Goal: Information Seeking & Learning: Find specific fact

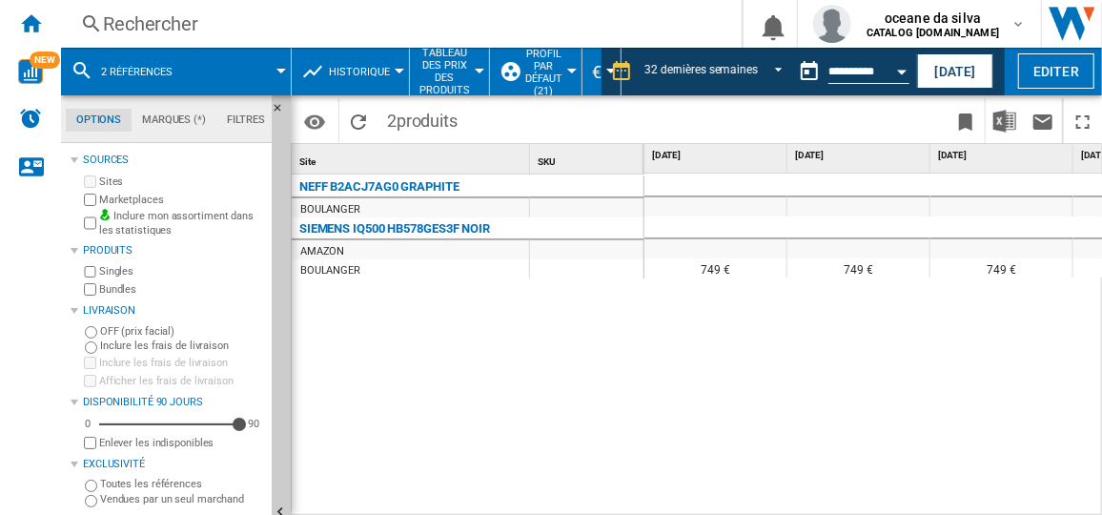
click at [187, 85] on button "2 références" at bounding box center [146, 72] width 91 height 48
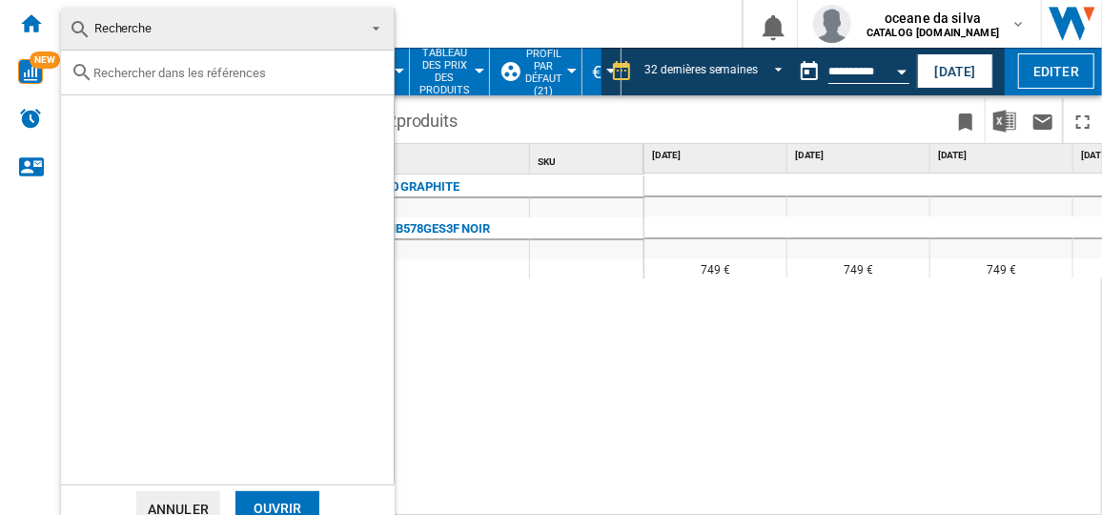
click at [272, 79] on input "text" at bounding box center [238, 73] width 291 height 14
paste input "DFP7100X"
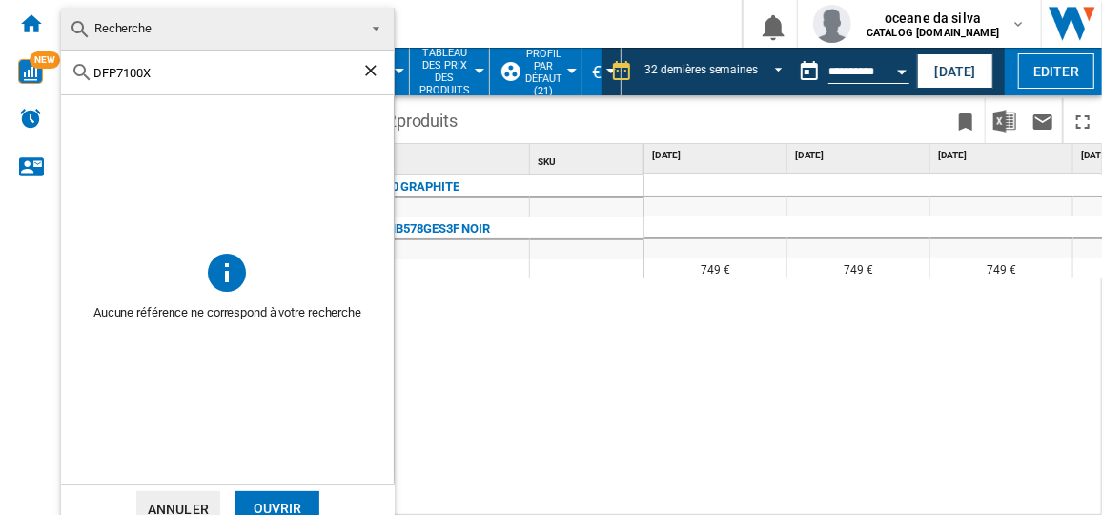
type input "DFP7100X"
click at [370, 73] on ng-md-icon "Effacer la recherche" at bounding box center [372, 72] width 23 height 23
click at [494, 33] on md-backdrop at bounding box center [551, 257] width 1102 height 515
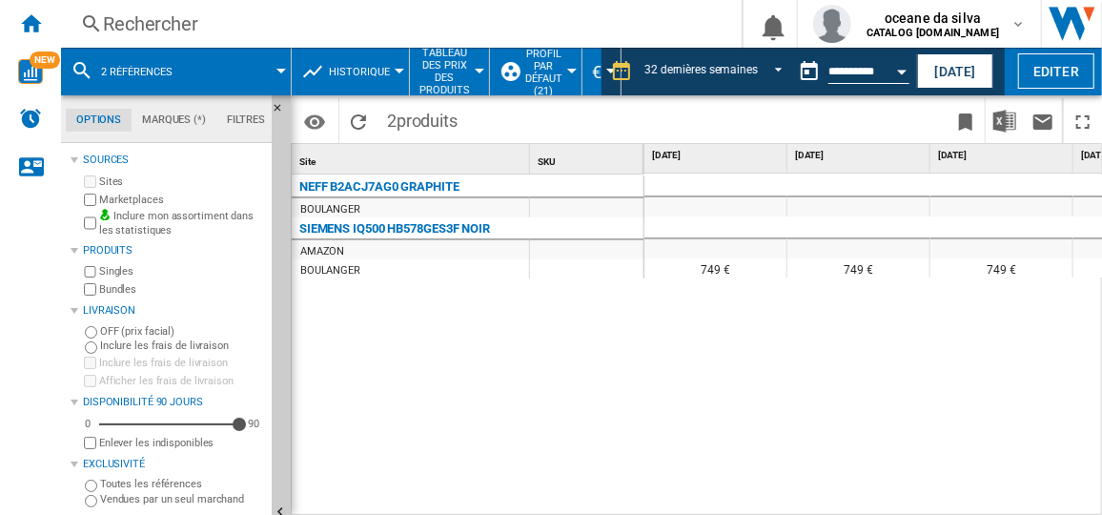
click at [355, 33] on div "Rechercher" at bounding box center [397, 23] width 589 height 27
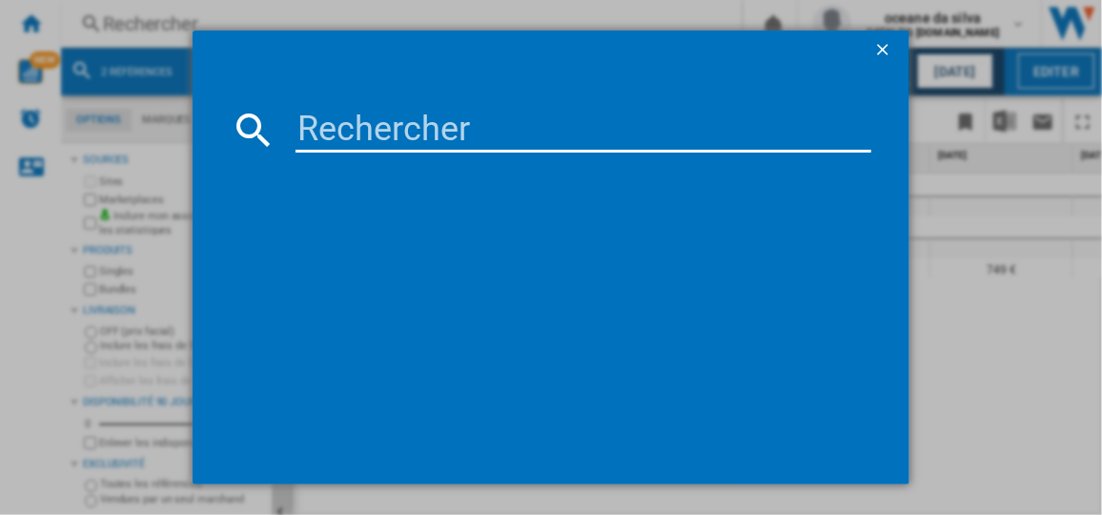
click at [384, 139] on input at bounding box center [582, 130] width 575 height 46
type input "v"
paste input "DFP7100X"
type input "DFP7100X"
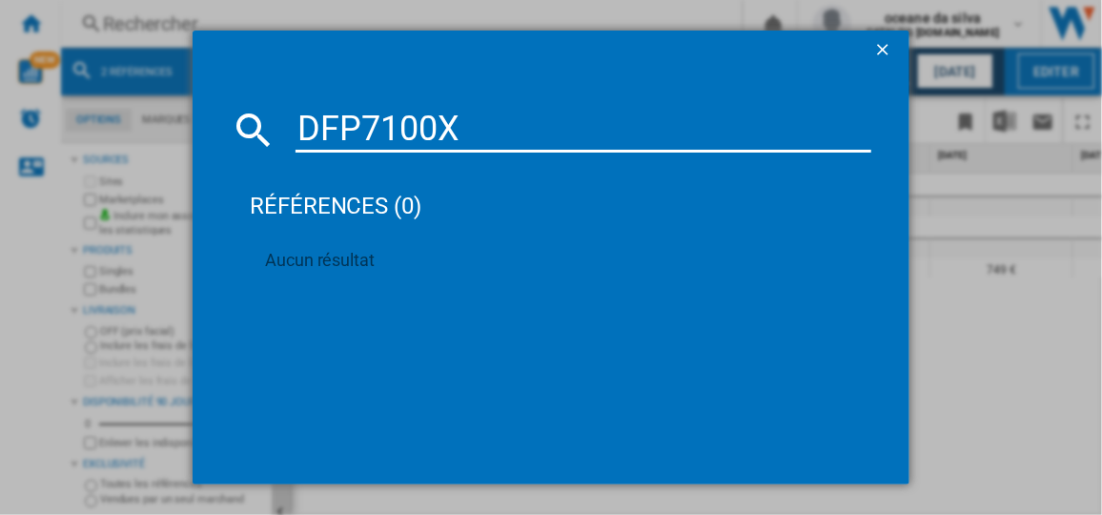
click at [254, 135] on md-icon at bounding box center [254, 130] width 46 height 46
click at [886, 45] on ng-md-icon "getI18NText('BUTTONS.CLOSE_DIALOG')" at bounding box center [884, 51] width 23 height 23
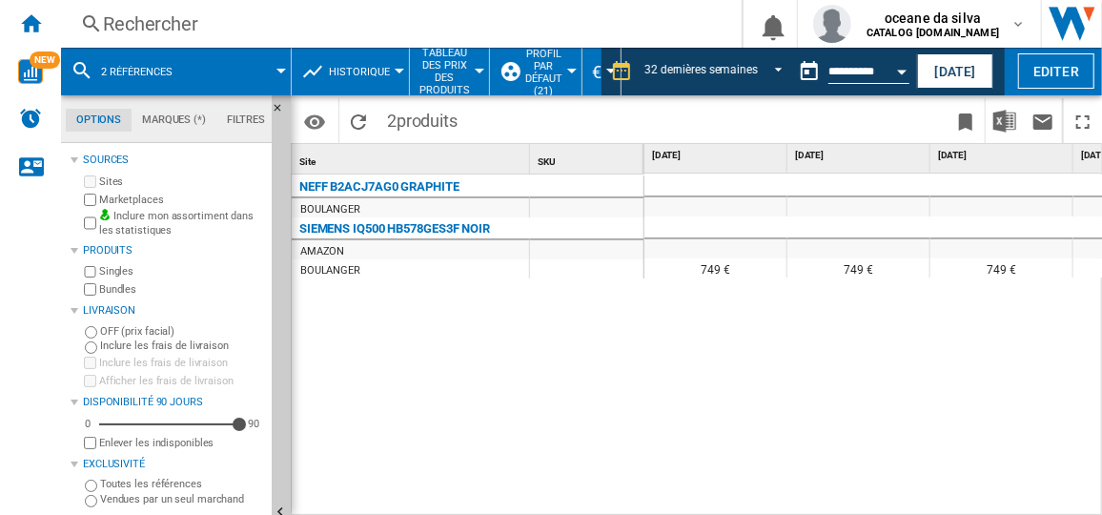
click at [273, 76] on span at bounding box center [240, 72] width 82 height 48
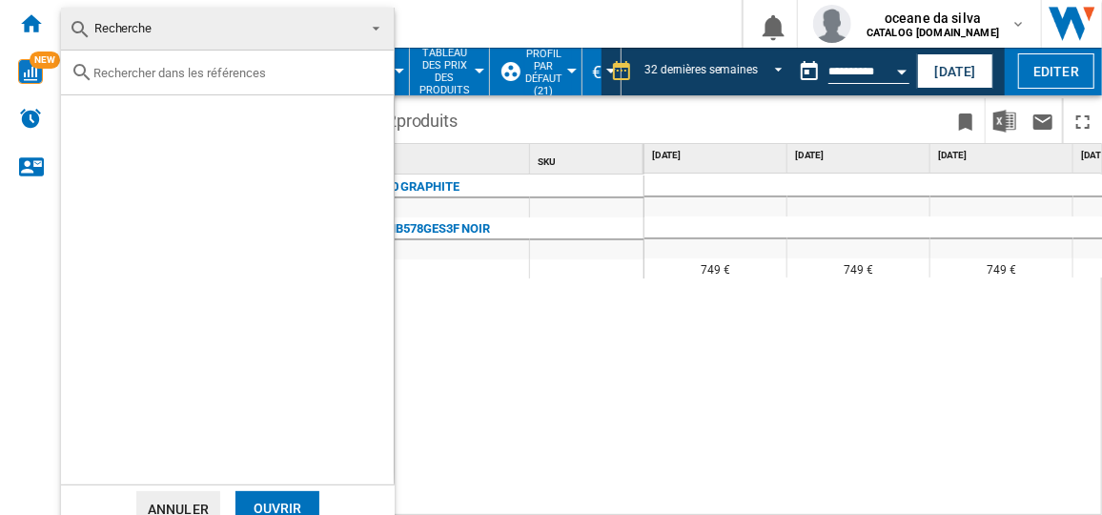
click at [564, 306] on md-backdrop at bounding box center [551, 257] width 1102 height 515
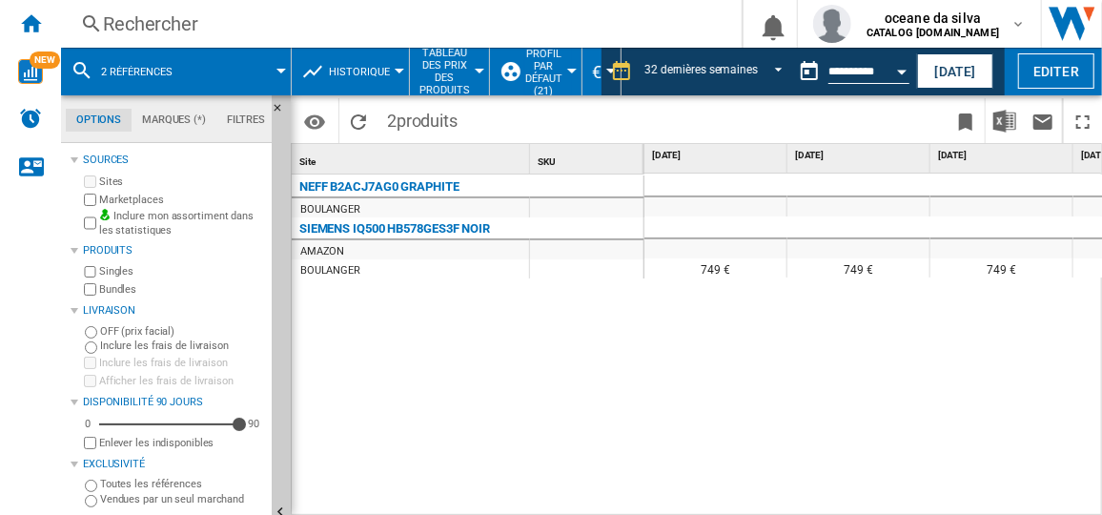
click at [241, 23] on div "Rechercher" at bounding box center [397, 23] width 589 height 27
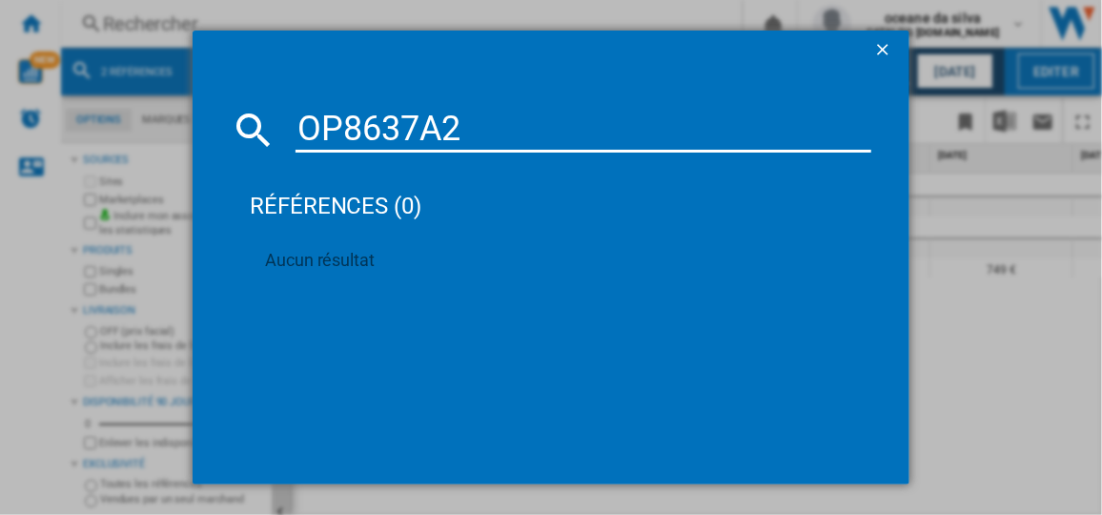
type input "OP8637A2"
click at [140, 119] on div "OP8637A2 références (0) Aucun résultat" at bounding box center [551, 257] width 1102 height 515
click at [886, 42] on ng-md-icon "getI18NText('BUTTONS.CLOSE_DIALOG')" at bounding box center [884, 51] width 23 height 23
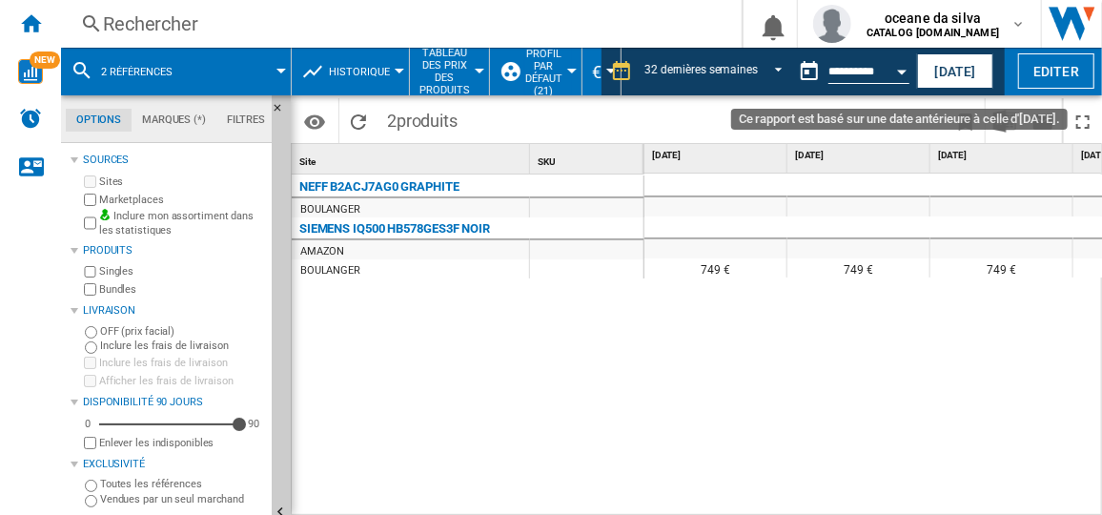
click at [885, 62] on button "Open calendar" at bounding box center [902, 68] width 34 height 34
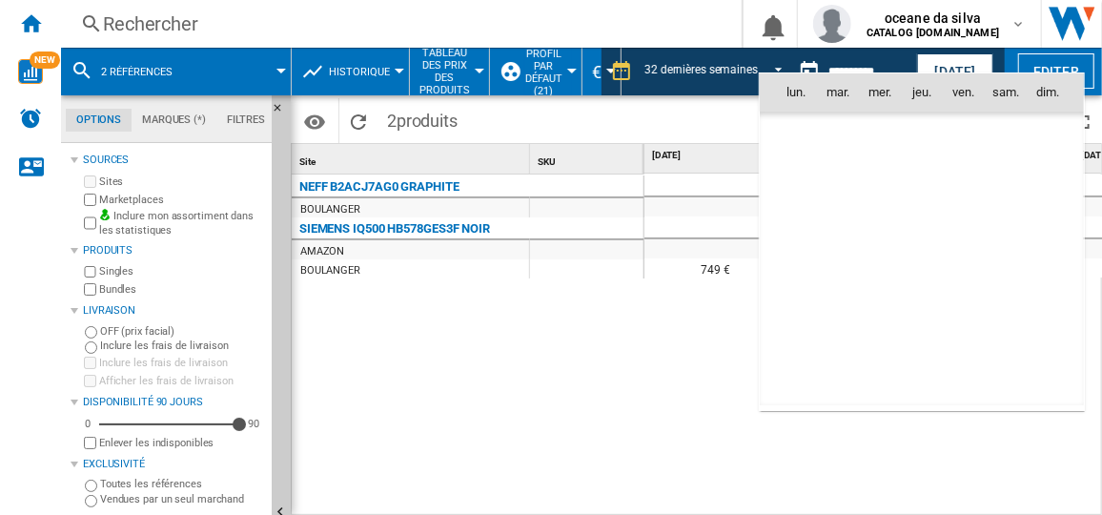
scroll to position [9092, 0]
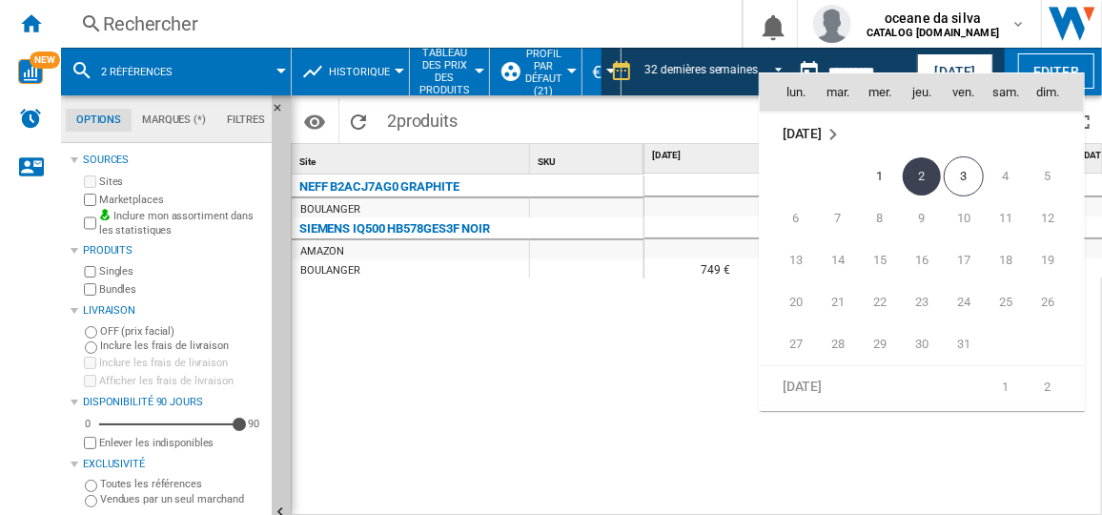
click at [890, 37] on div at bounding box center [551, 257] width 1102 height 515
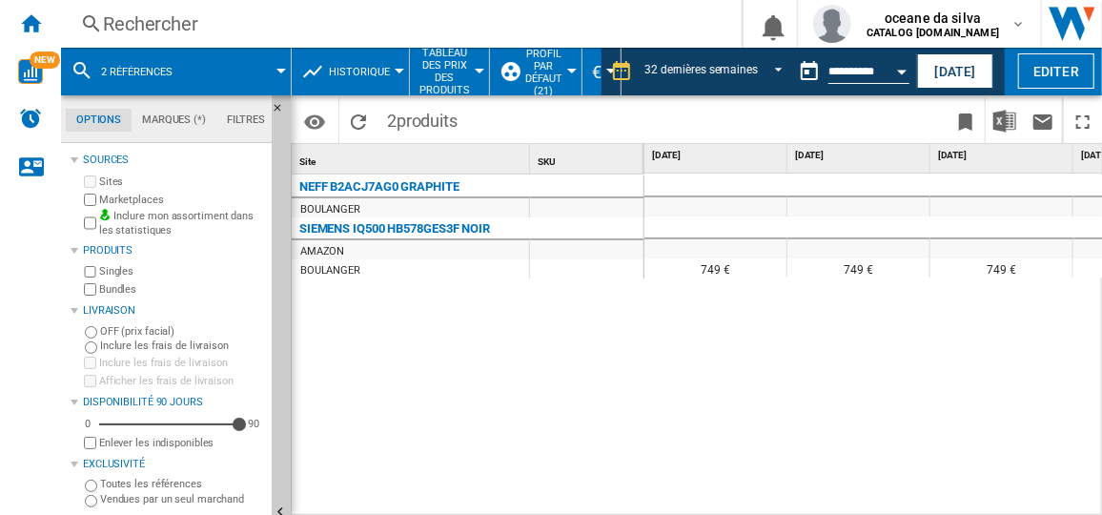
click at [347, 69] on span "Historique" at bounding box center [359, 72] width 61 height 12
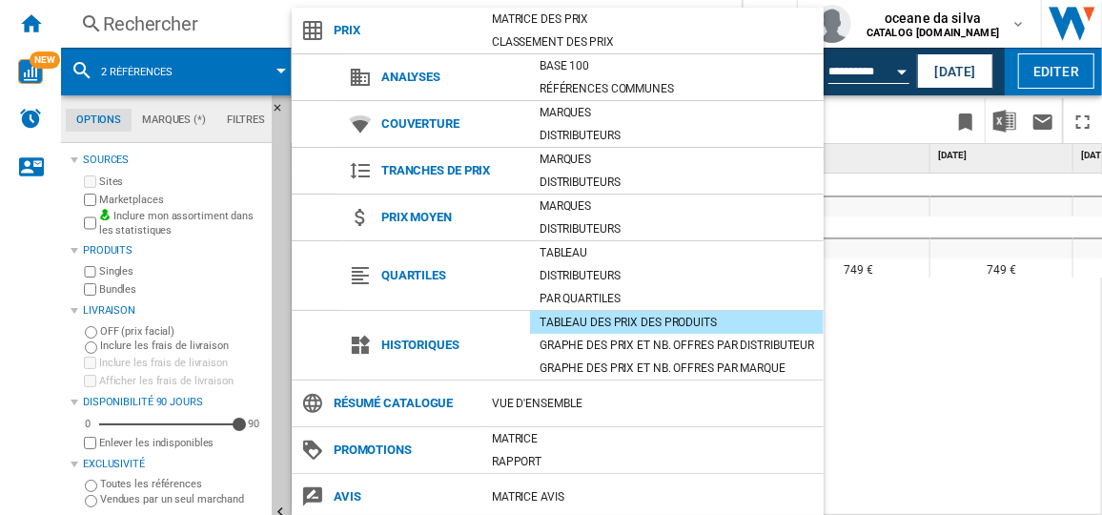
click at [200, 53] on md-backdrop at bounding box center [551, 257] width 1102 height 515
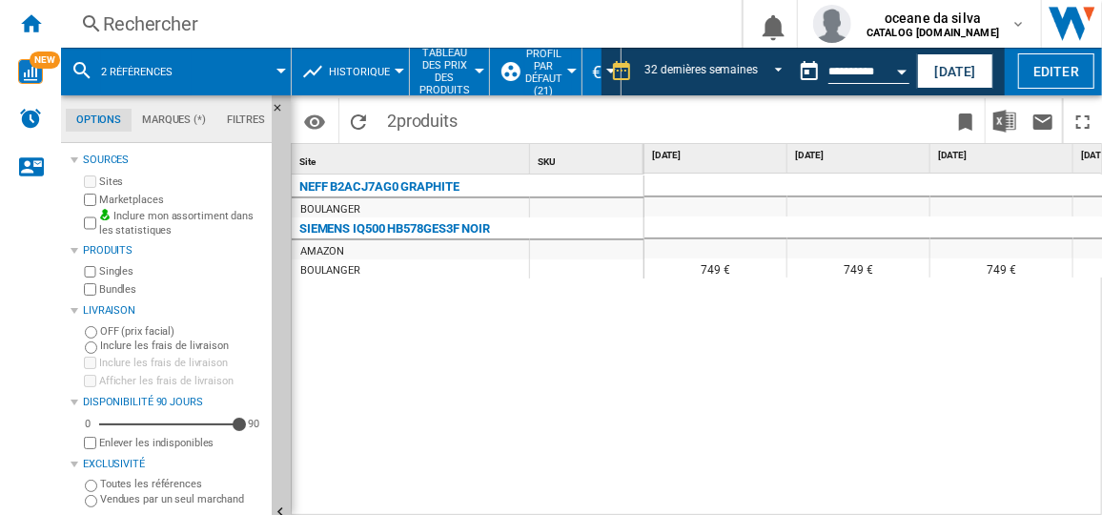
click at [109, 73] on span "2 références" at bounding box center [136, 72] width 71 height 12
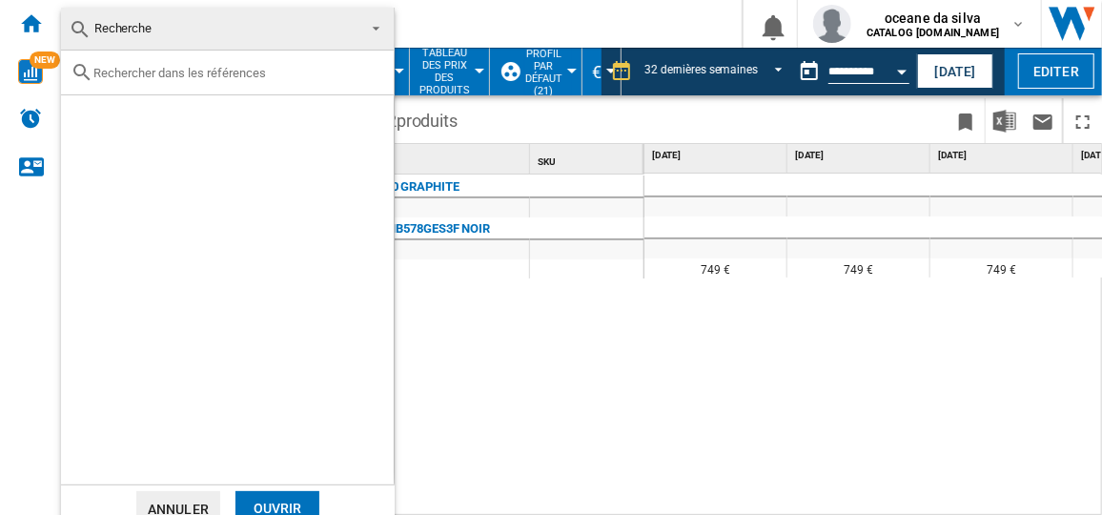
click at [185, 501] on button "Annuler" at bounding box center [178, 508] width 84 height 35
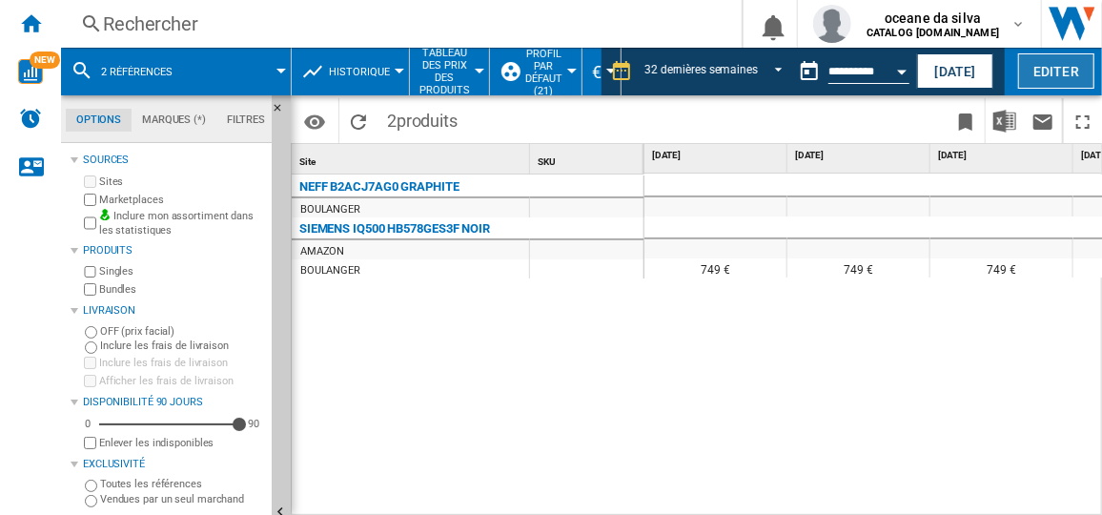
click at [1045, 80] on button "Editer" at bounding box center [1056, 70] width 76 height 35
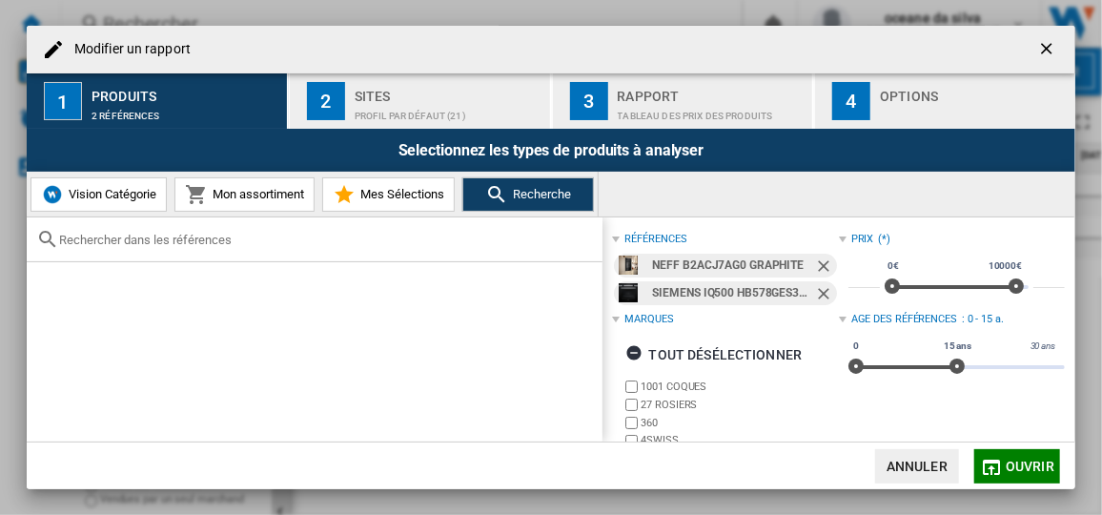
click at [391, 235] on input "Modifier un ..." at bounding box center [326, 240] width 534 height 14
paste input "OP8637A2"
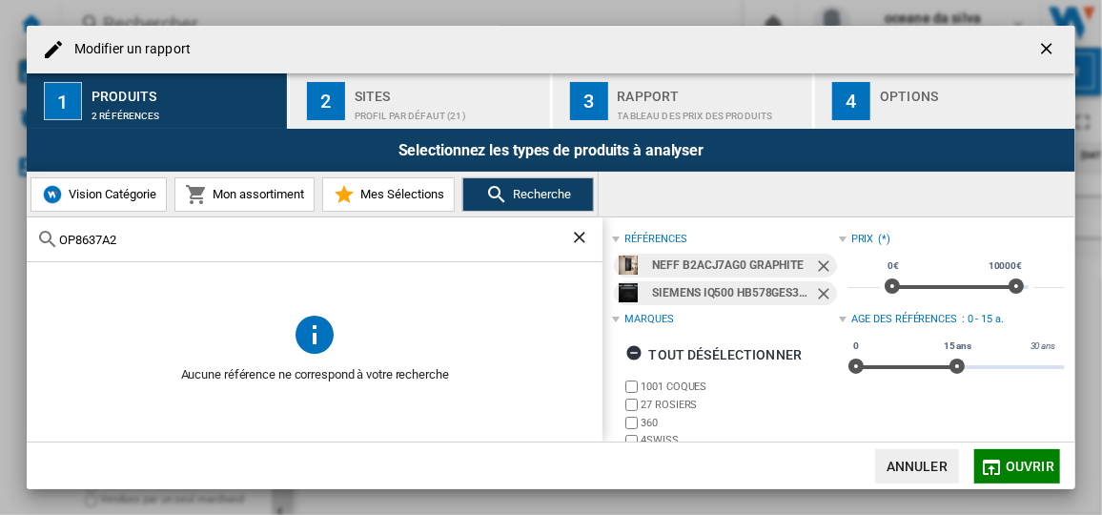
type input "OP8637A2"
